Goal: Find specific page/section: Find specific page/section

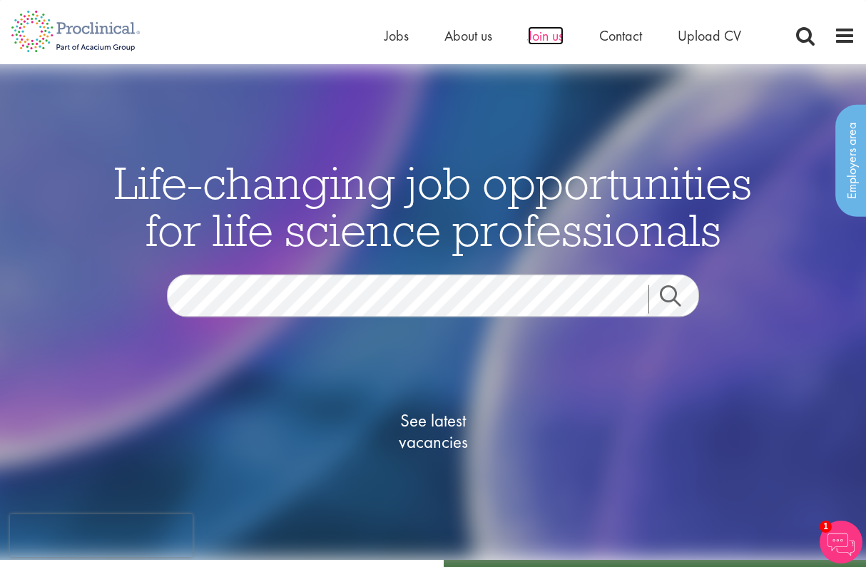
click at [552, 39] on span "Join us" at bounding box center [546, 35] width 36 height 19
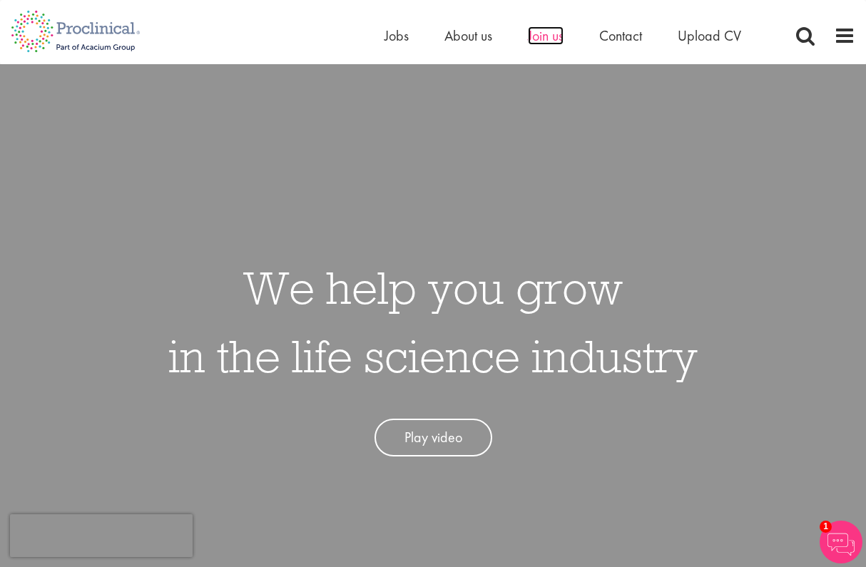
click at [539, 41] on span "Join us" at bounding box center [546, 35] width 36 height 19
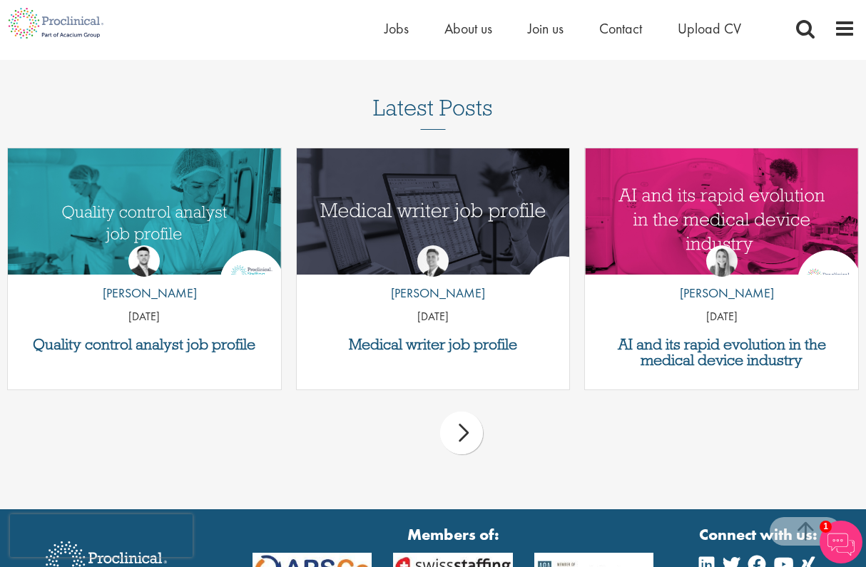
scroll to position [1723, 0]
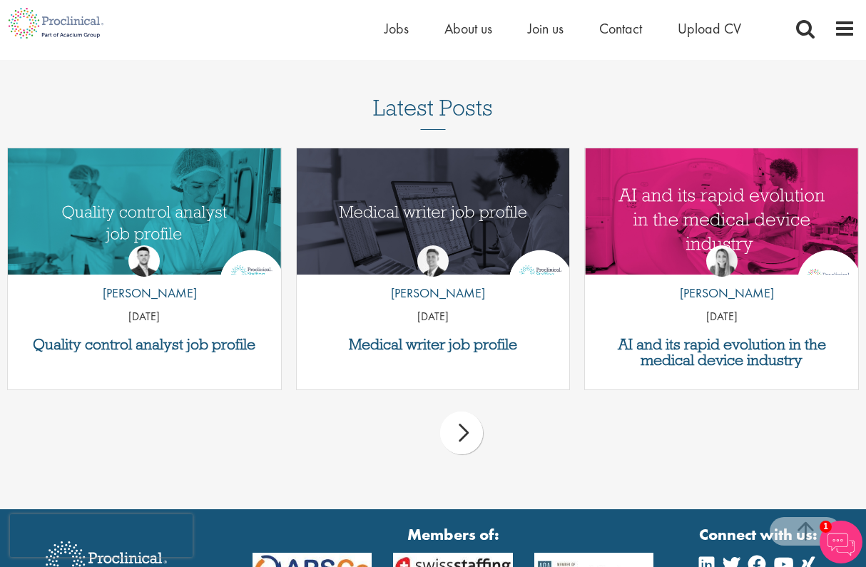
click at [469, 422] on div "next" at bounding box center [461, 433] width 43 height 43
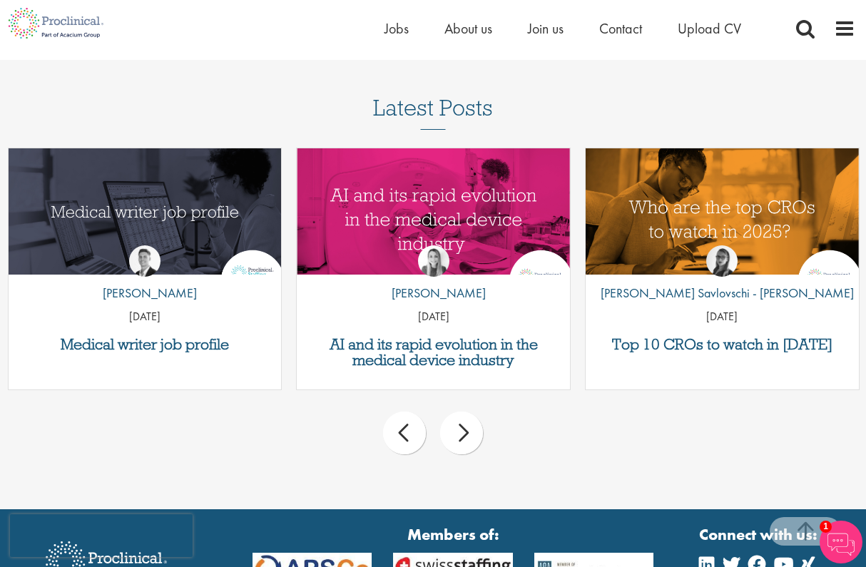
click at [469, 422] on div "next" at bounding box center [461, 433] width 43 height 43
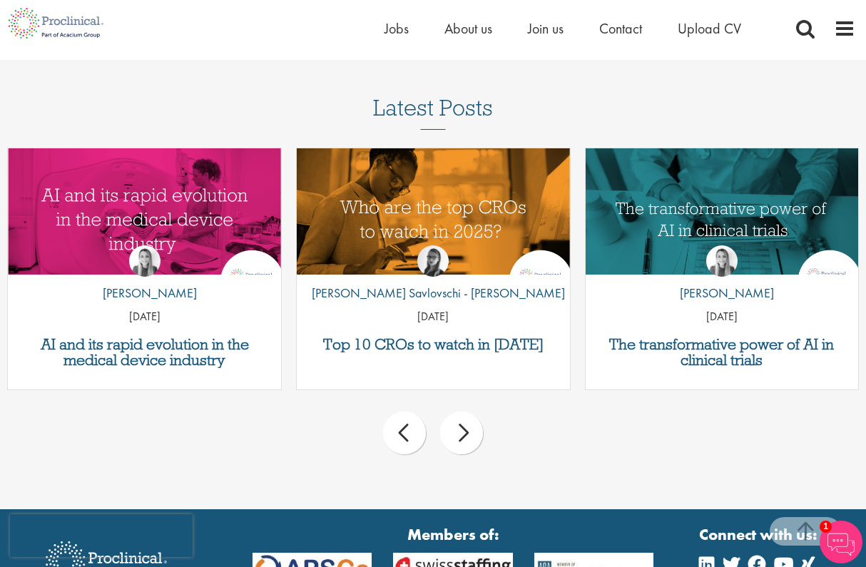
click at [469, 422] on div "next" at bounding box center [461, 433] width 43 height 43
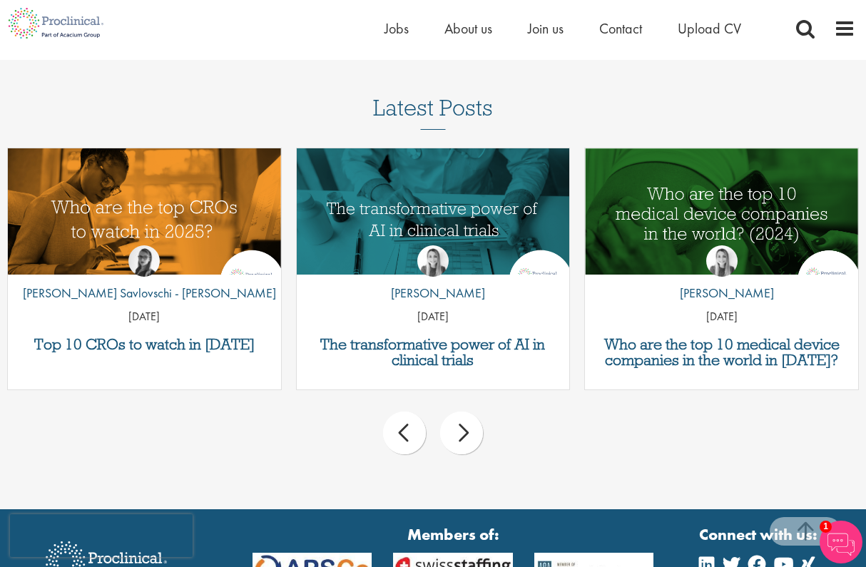
click at [469, 422] on div "next" at bounding box center [461, 433] width 43 height 43
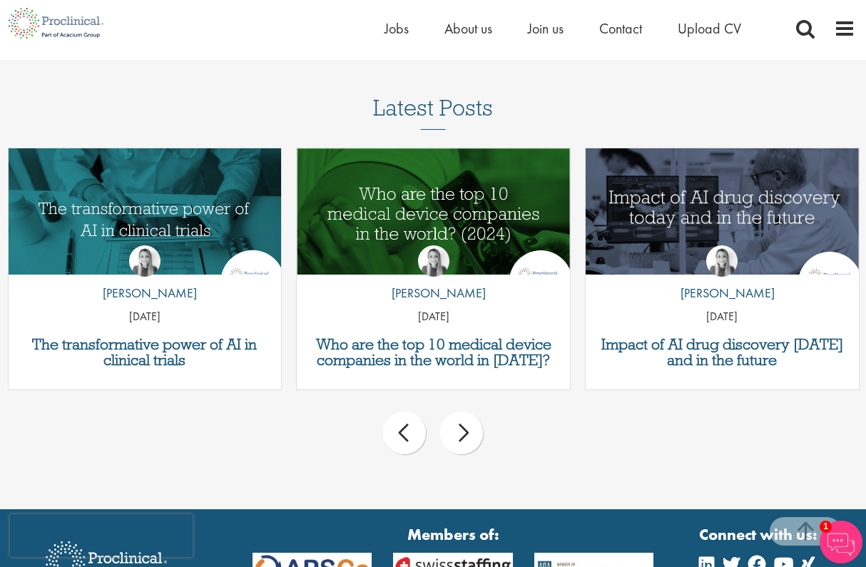
click at [469, 422] on div "next" at bounding box center [461, 433] width 43 height 43
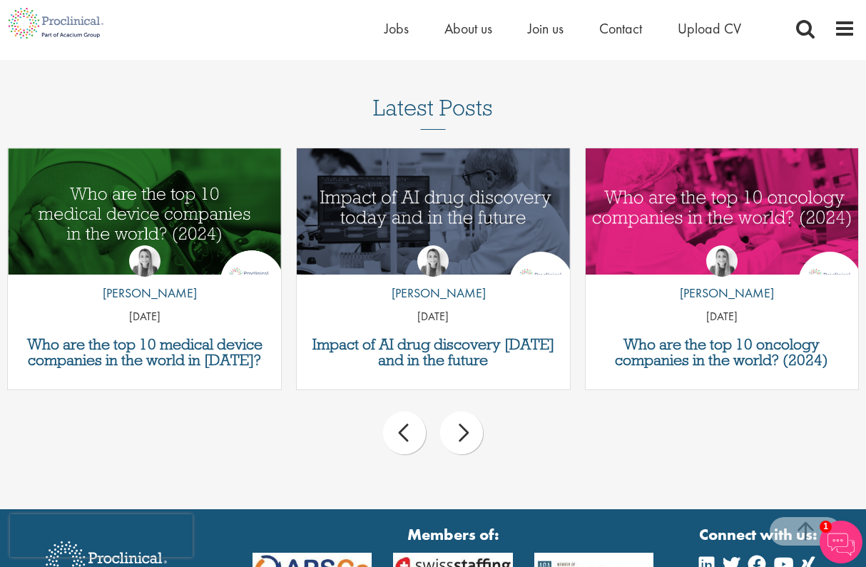
click at [469, 422] on div "next" at bounding box center [461, 433] width 43 height 43
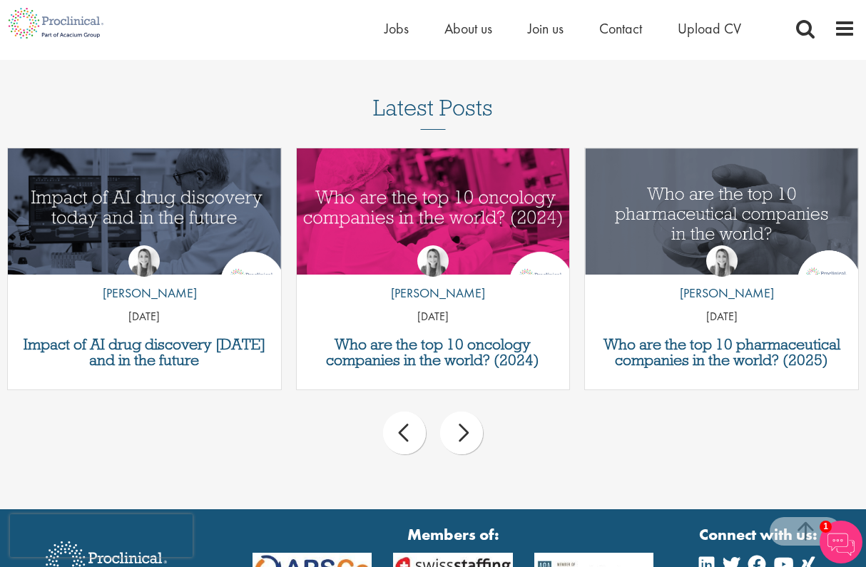
click at [469, 422] on div "next" at bounding box center [461, 433] width 43 height 43
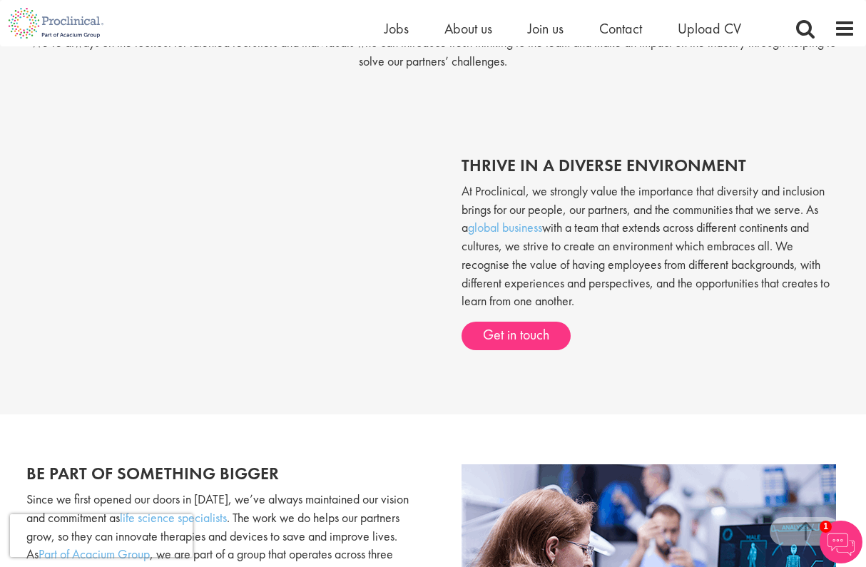
scroll to position [430, 0]
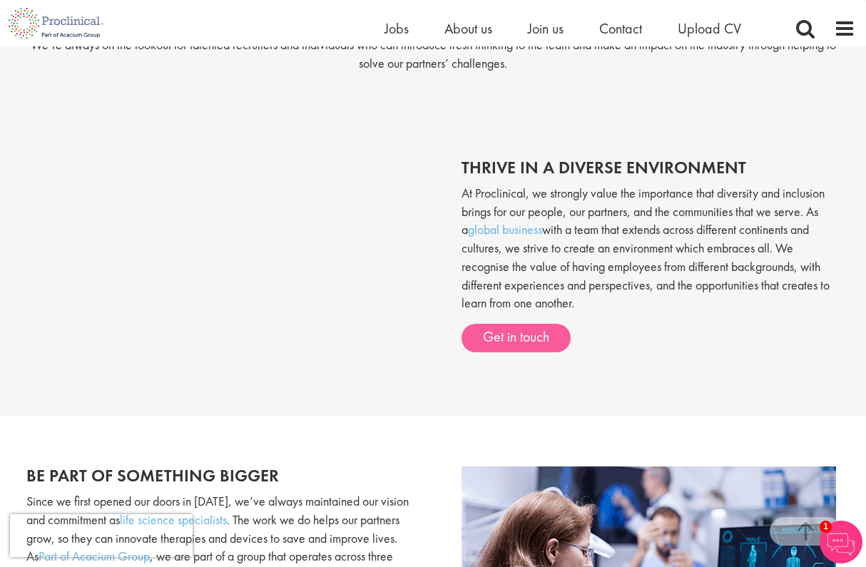
click at [497, 324] on link "Get in touch" at bounding box center [516, 338] width 109 height 29
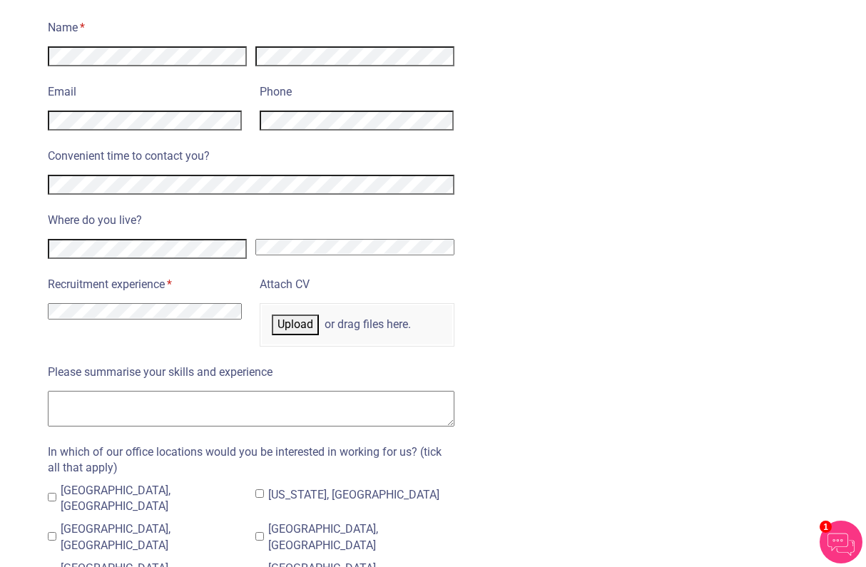
scroll to position [631, 0]
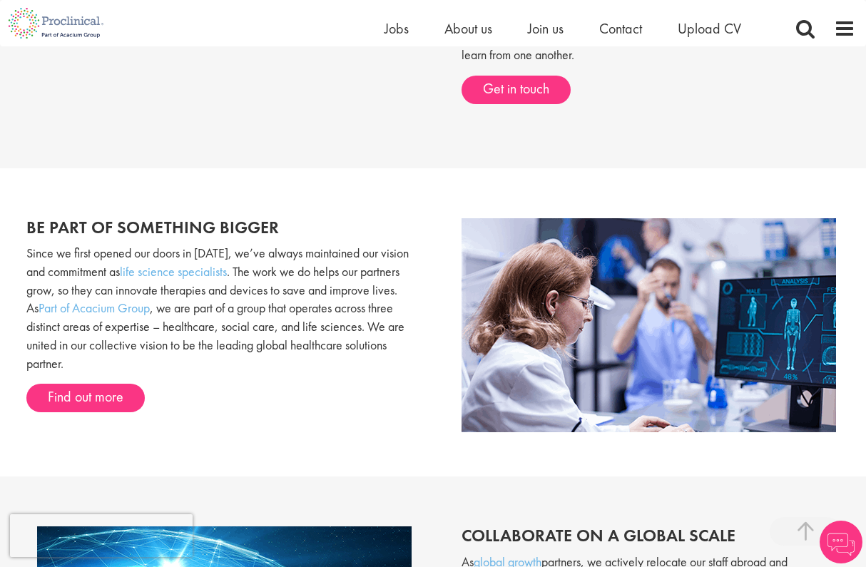
scroll to position [678, 0]
click at [93, 389] on link "Find out more" at bounding box center [85, 398] width 118 height 29
